Goal: Task Accomplishment & Management: Manage account settings

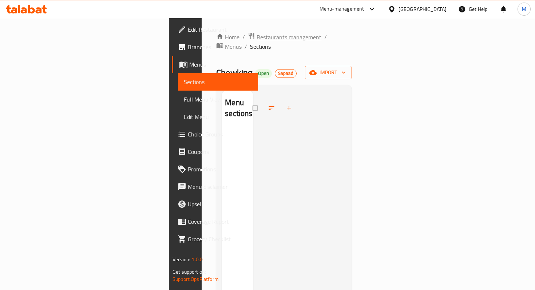
click at [257, 34] on span "Restaurants management" at bounding box center [289, 37] width 65 height 9
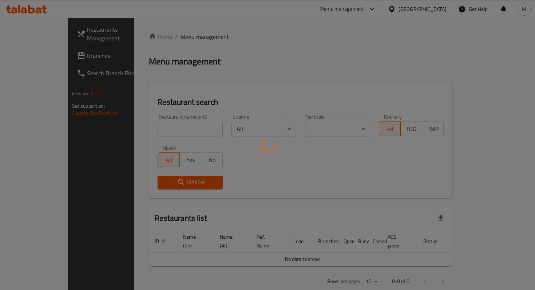
click at [162, 128] on div at bounding box center [267, 145] width 535 height 290
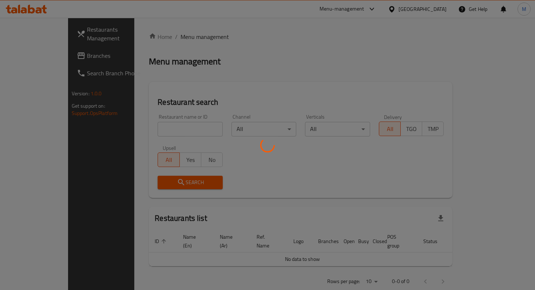
click at [168, 131] on div at bounding box center [267, 145] width 535 height 290
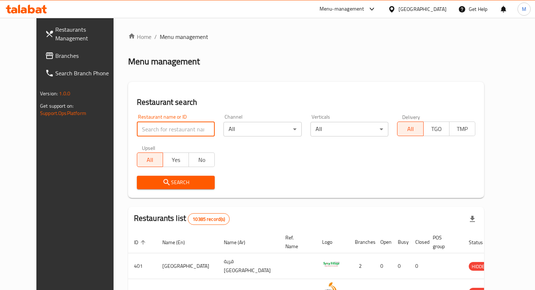
click at [168, 131] on input "search" at bounding box center [176, 129] width 78 height 15
type input "bubble lab"
click button "Search" at bounding box center [176, 182] width 78 height 13
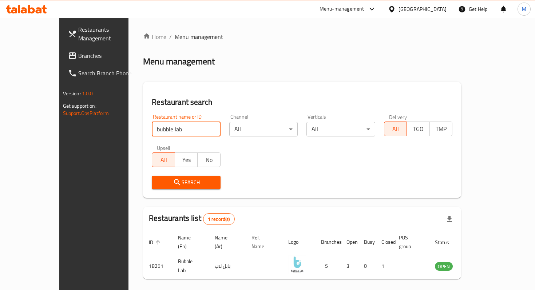
scroll to position [20, 0]
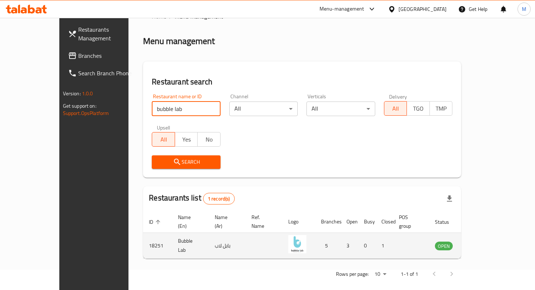
click at [482, 243] on icon "enhanced table" at bounding box center [478, 246] width 8 height 6
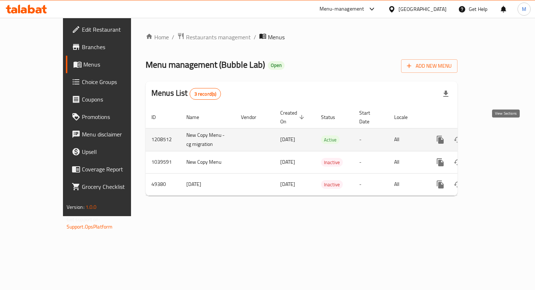
click at [498, 136] on icon "enhanced table" at bounding box center [493, 140] width 9 height 9
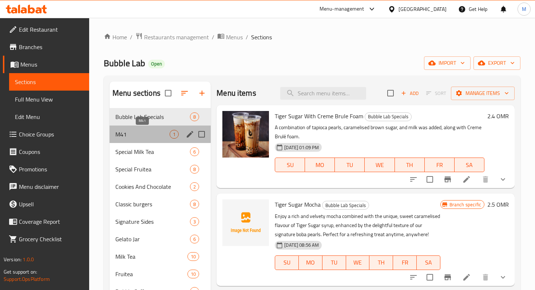
click at [138, 132] on span "M41" at bounding box center [142, 134] width 54 height 9
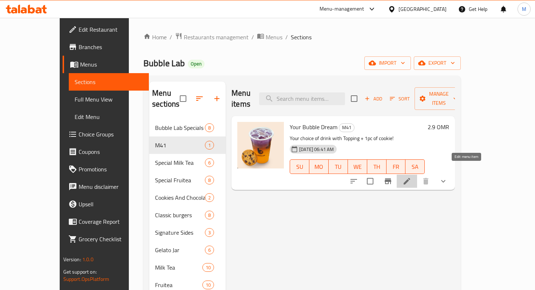
click at [411, 178] on icon at bounding box center [407, 181] width 7 height 7
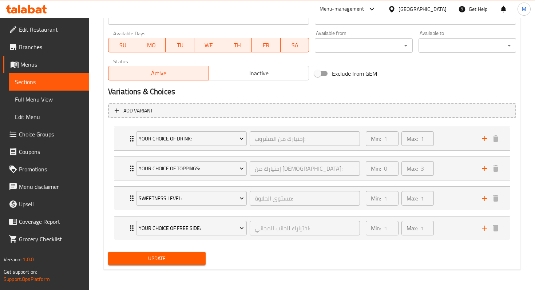
scroll to position [337, 0]
click at [123, 174] on div "Your Choice Of Toppings: إختيارك من الإضافات: ​ Min: 0 ​ Max: 3 ​" at bounding box center [312, 168] width 396 height 23
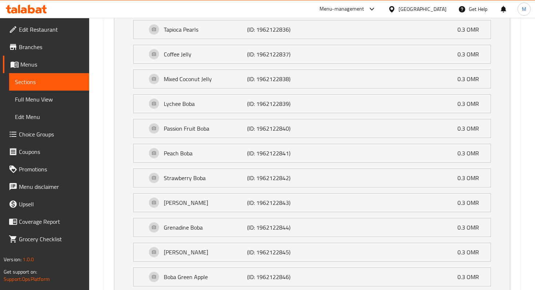
scroll to position [624, 0]
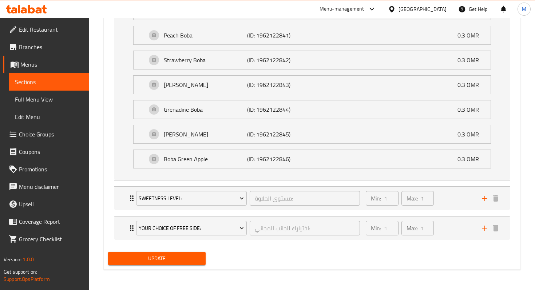
click at [34, 133] on span "Choice Groups" at bounding box center [51, 134] width 64 height 9
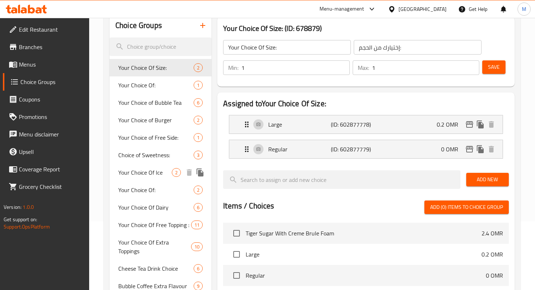
scroll to position [152, 0]
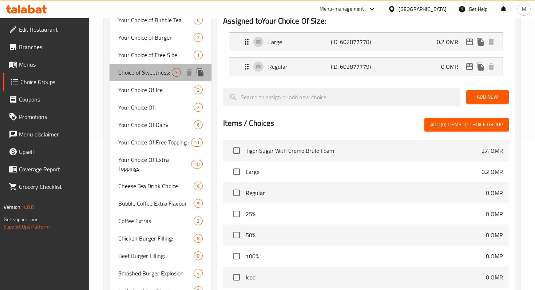
click at [153, 72] on span "Choice of Sweetness:" at bounding box center [145, 72] width 54 height 9
type input "Choice of Sweetness:"
type input "اختيار الحلاوة:"
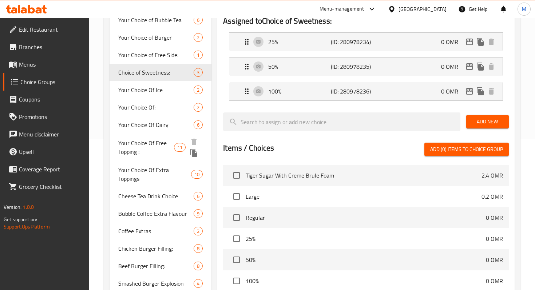
click at [156, 148] on span "Your Choice Of Free Topping :" at bounding box center [146, 147] width 56 height 17
type input "Your Choice Of Free Topping :"
type input "إختيارك من الإضافات المجانية:"
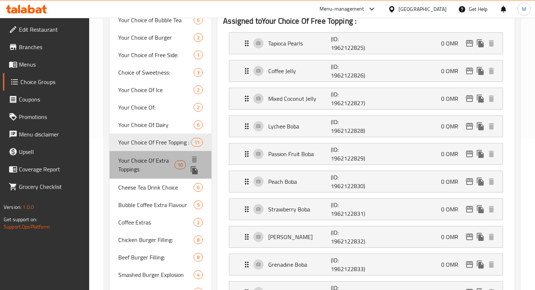
click at [155, 171] on span "Your Choice Of Extra Toppings" at bounding box center [146, 164] width 56 height 17
type input "Your Choice Of Extra Toppings"
type input "اختيارك من الطبقة الإضافية"
type input "0"
type input "3"
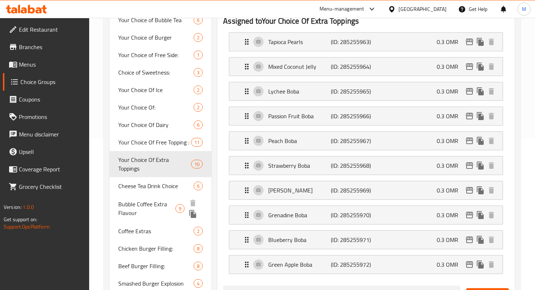
click at [157, 200] on span "Bubble Coffee Extra Flavour" at bounding box center [146, 208] width 57 height 17
type input "Bubble Coffee Extra Flavour"
type input "نكهة إضافية لقهوة الفقاعات"
type input "2"
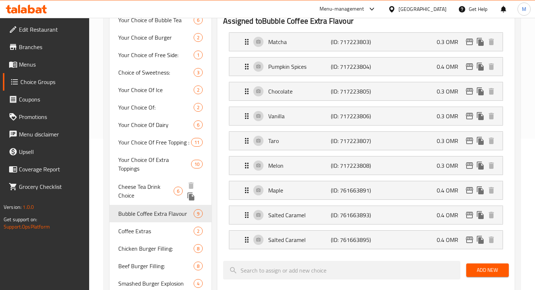
click at [150, 177] on div "Cheese Tea Drink Choice 6" at bounding box center [161, 191] width 102 height 28
type input "Cheese Tea Drink Choice"
type input "خيار شراب الشاي بالجبن"
type input "1"
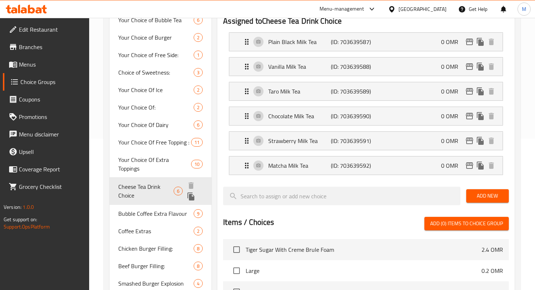
click at [147, 189] on span "Cheese Tea Drink Choice" at bounding box center [145, 191] width 55 height 17
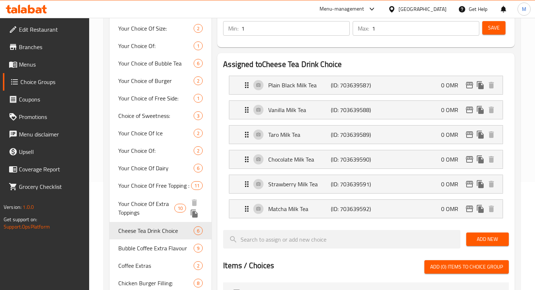
scroll to position [79, 0]
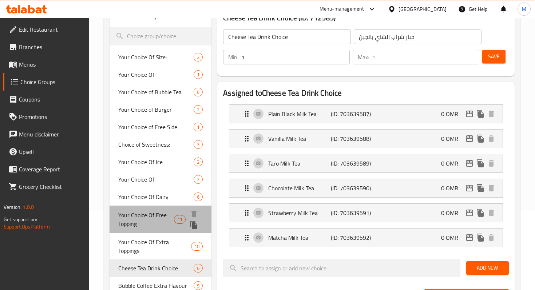
click at [161, 212] on span "Your Choice Of Free Topping :" at bounding box center [146, 219] width 56 height 17
type input "Your Choice Of Free Topping :"
type input "إختيارك من الإضافات المجانية:"
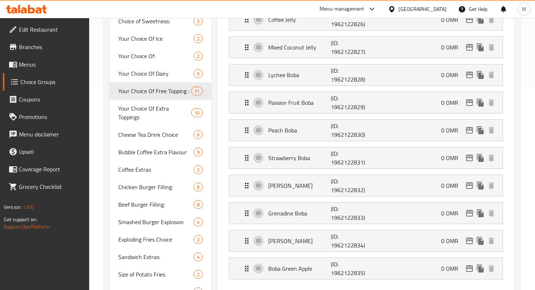
scroll to position [0, 0]
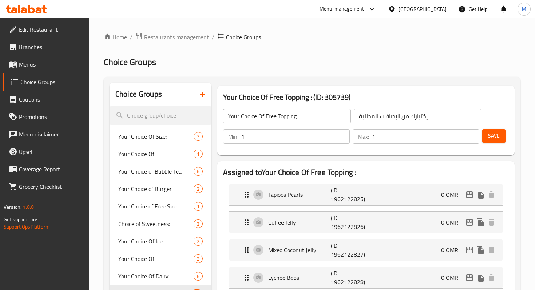
click at [193, 35] on span "Restaurants management" at bounding box center [176, 37] width 65 height 9
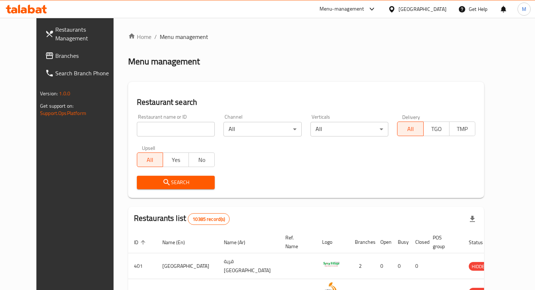
click at [156, 121] on div "Restaurant name or ID Restaurant name or ID" at bounding box center [176, 125] width 78 height 22
click at [161, 126] on input "search" at bounding box center [176, 129] width 78 height 15
type input "bubble lab"
click button "Search" at bounding box center [176, 182] width 78 height 13
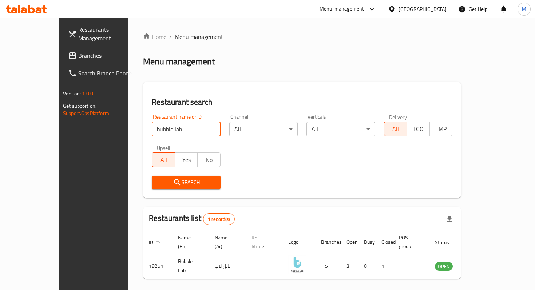
scroll to position [20, 0]
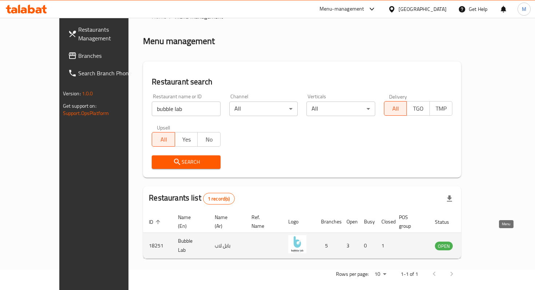
click at [487, 242] on link "enhanced table" at bounding box center [480, 246] width 13 height 9
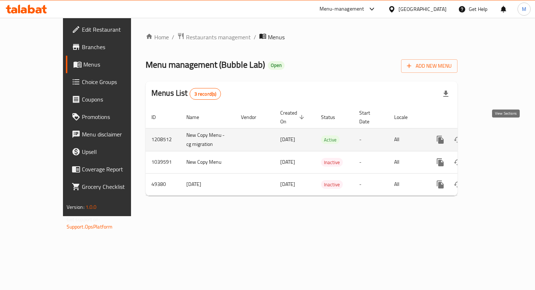
click at [497, 137] on icon "enhanced table" at bounding box center [493, 140] width 7 height 7
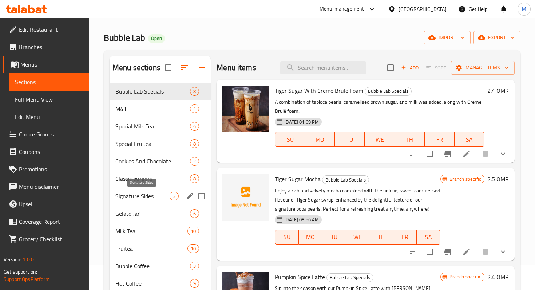
scroll to position [27, 0]
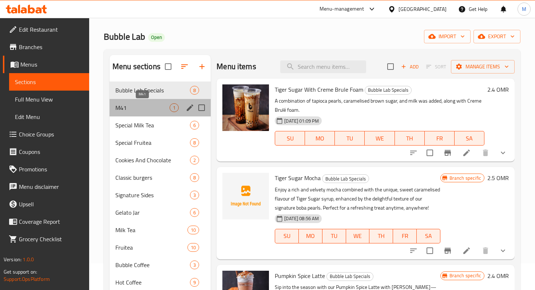
click at [144, 104] on span "M41" at bounding box center [142, 107] width 54 height 9
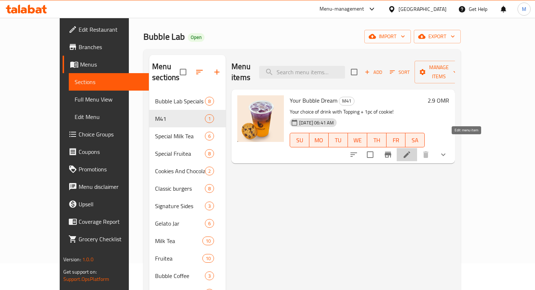
click at [412, 150] on icon at bounding box center [407, 154] width 9 height 9
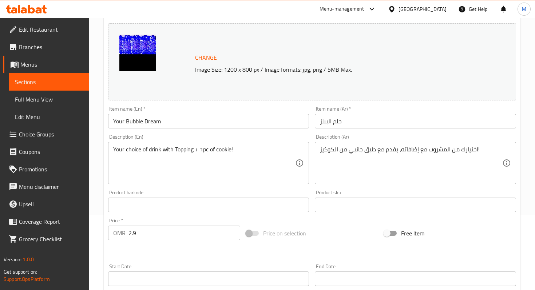
scroll to position [337, 0]
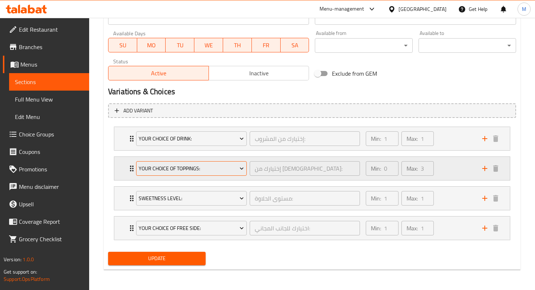
click at [150, 169] on span "Your Choice Of Toppings:" at bounding box center [191, 168] width 105 height 9
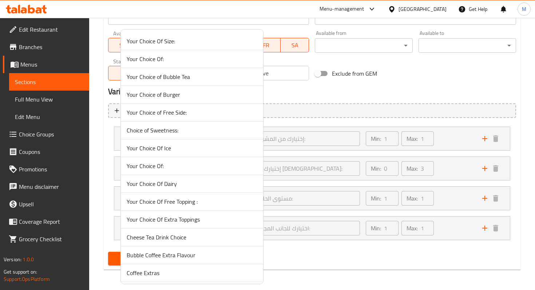
click at [180, 202] on span "Your Choice Of Free Topping :" at bounding box center [192, 201] width 131 height 9
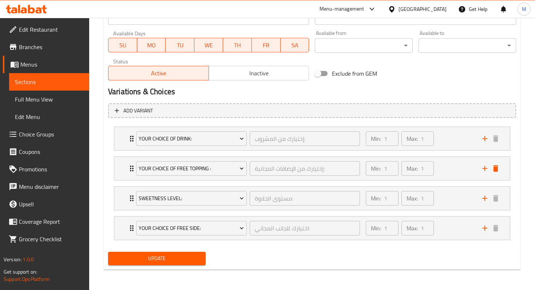
click at [161, 254] on span "Update" at bounding box center [157, 258] width 86 height 9
click at [116, 262] on span "Update" at bounding box center [157, 258] width 86 height 9
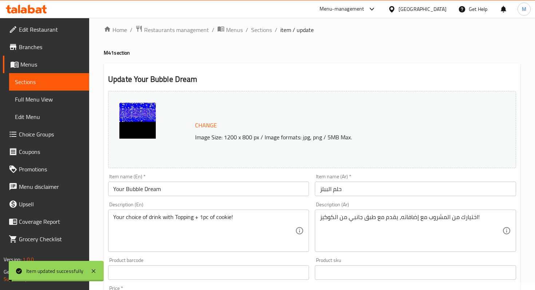
scroll to position [0, 0]
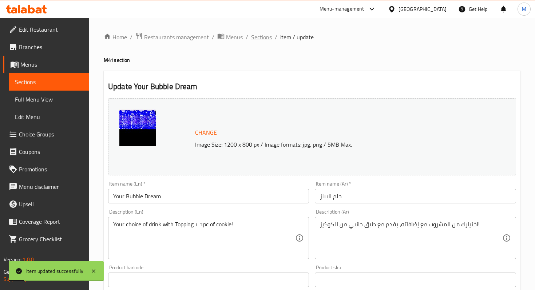
click at [268, 35] on span "Sections" at bounding box center [261, 37] width 21 height 9
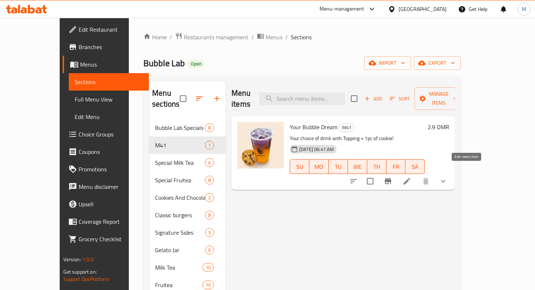
click at [412, 177] on icon at bounding box center [407, 181] width 9 height 9
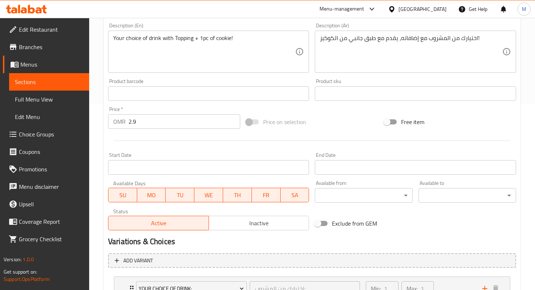
scroll to position [337, 0]
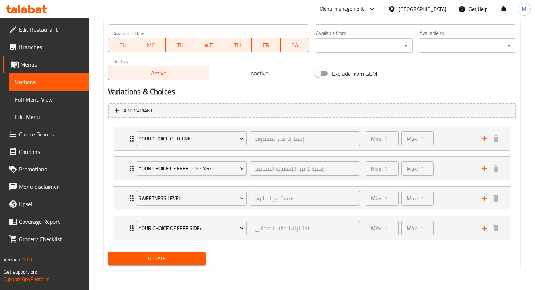
click at [195, 251] on div "Update" at bounding box center [156, 258] width 103 height 19
click at [200, 258] on span "Update" at bounding box center [157, 258] width 86 height 9
